Goal: Find specific fact: Find contact information

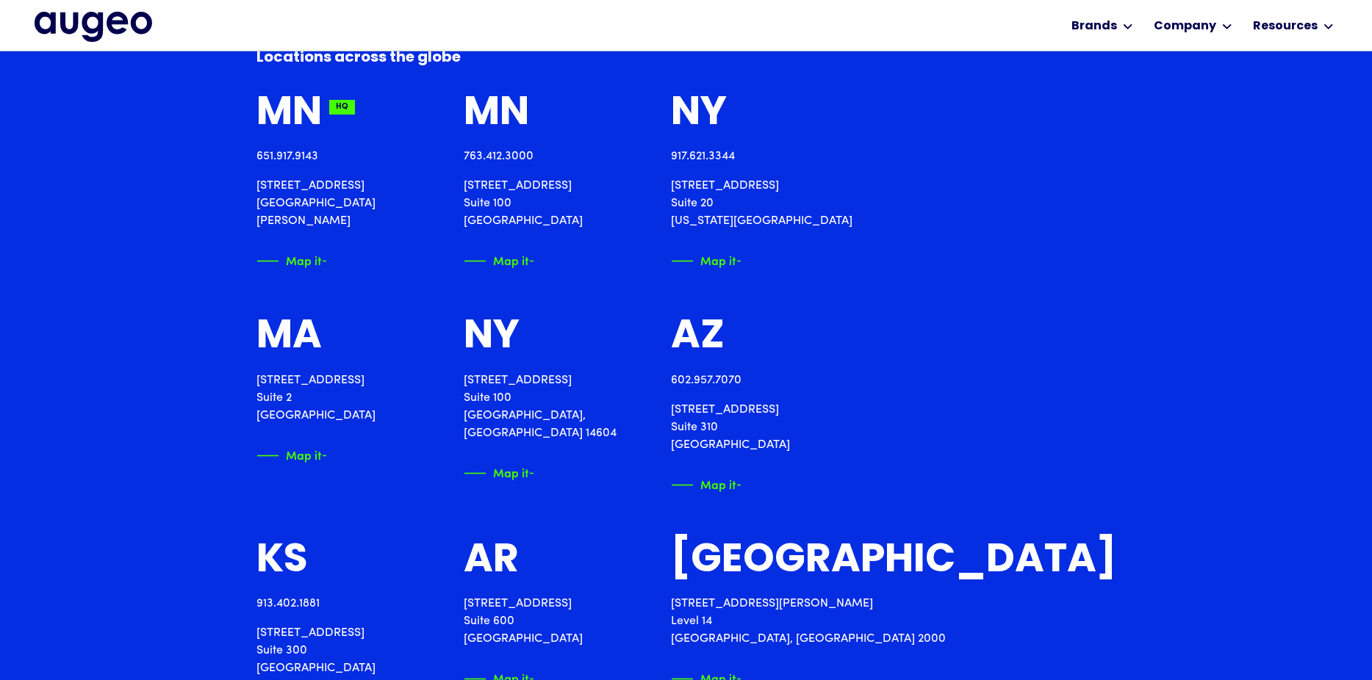
click at [262, 186] on p "[STREET_ADDRESS][PERSON_NAME]" at bounding box center [342, 203] width 172 height 53
click at [262, 186] on p "[STREET_ADDRESS][PERSON_NAME]" at bounding box center [342, 202] width 172 height 53
click at [336, 202] on p "[STREET_ADDRESS][PERSON_NAME]" at bounding box center [342, 202] width 172 height 53
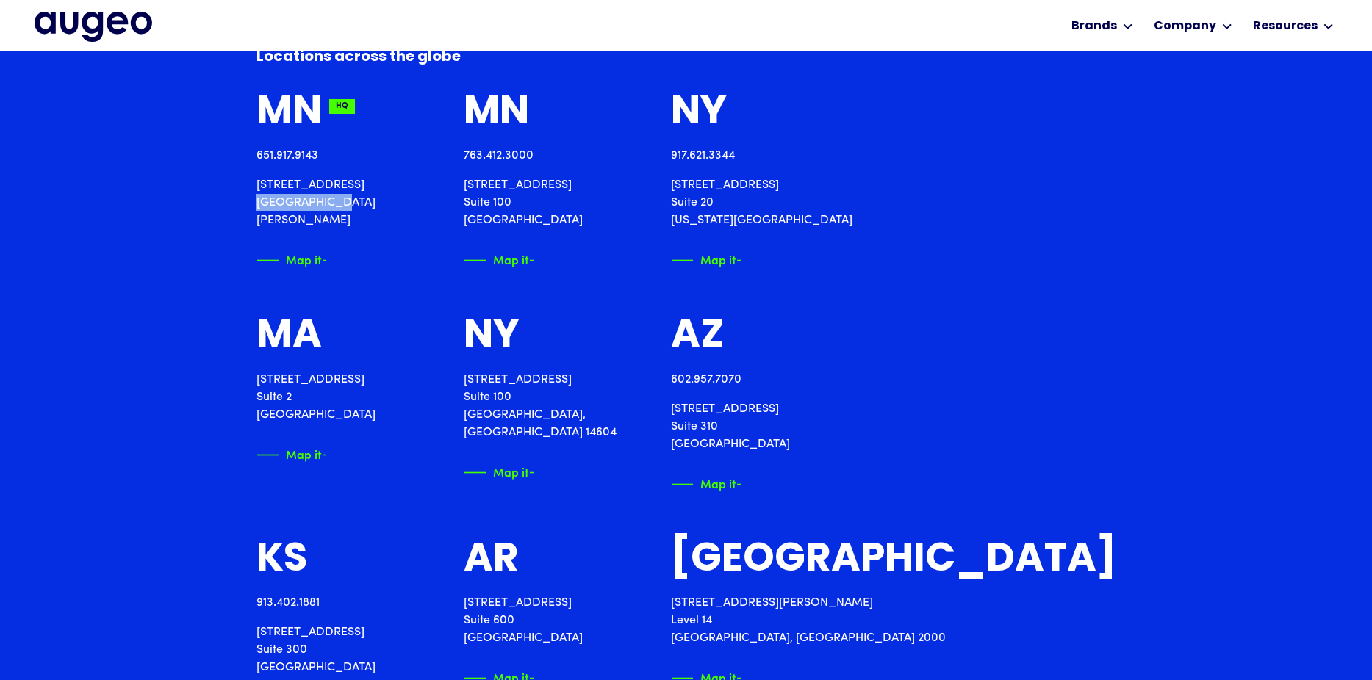
click at [336, 202] on p "[STREET_ADDRESS][PERSON_NAME]" at bounding box center [342, 202] width 172 height 53
copy p "[GEOGRAPHIC_DATA][PERSON_NAME], [GEOGRAPHIC_DATA]"
